Goal: Transaction & Acquisition: Subscribe to service/newsletter

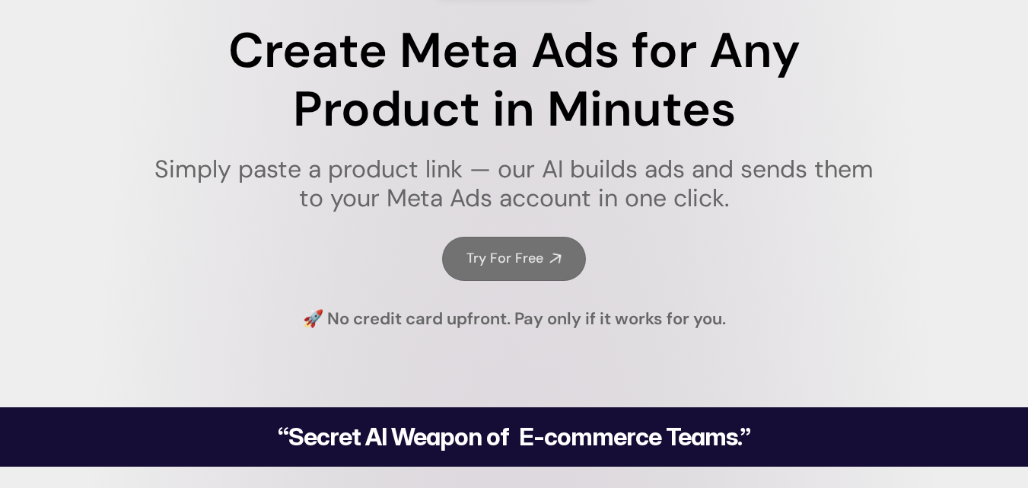
scroll to position [228, 0]
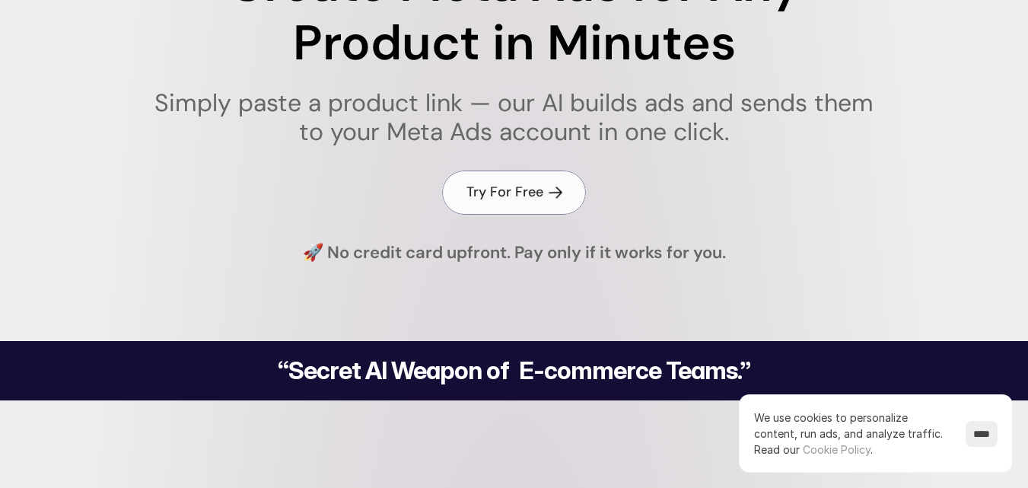
click at [546, 191] on link "Try For Free" at bounding box center [514, 191] width 144 height 43
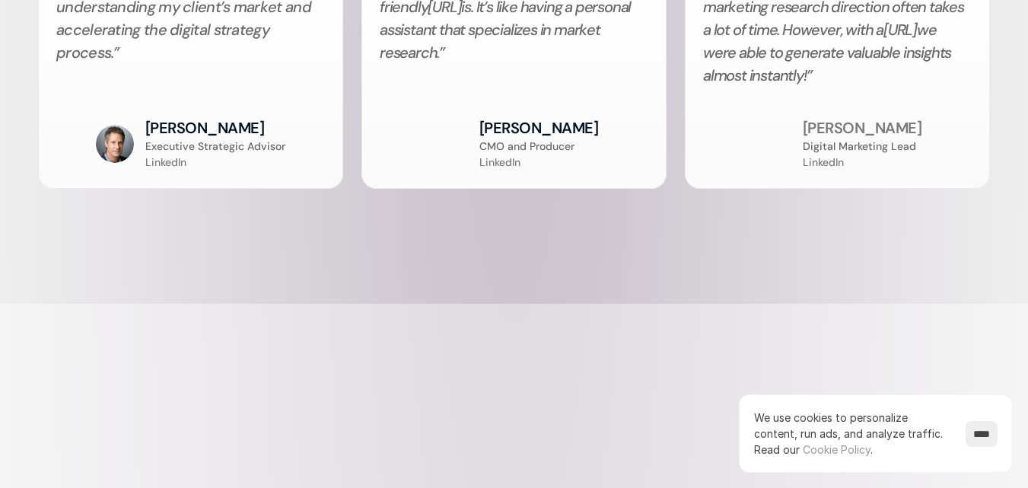
scroll to position [4109, 0]
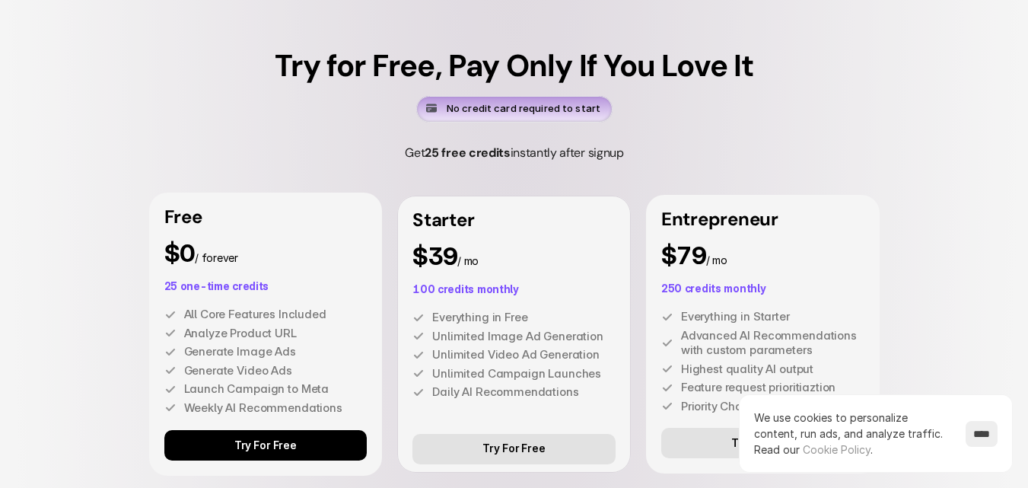
click at [234, 291] on p "25 one-time credits" at bounding box center [265, 286] width 203 height 11
click at [258, 328] on div "Free $0 / forever 25 one-time credits All Core Features Included Analyze Produc…" at bounding box center [266, 334] width 234 height 283
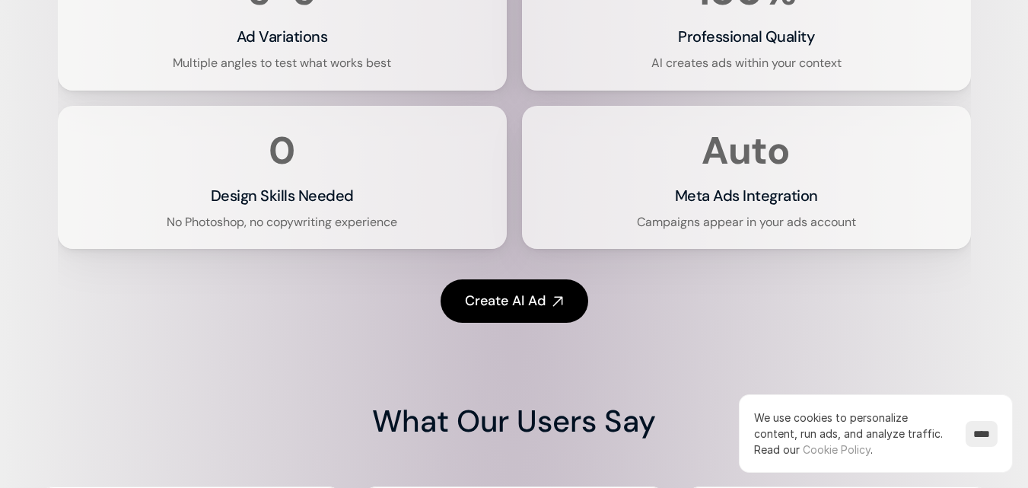
scroll to position [3120, 0]
